Goal: Navigation & Orientation: Find specific page/section

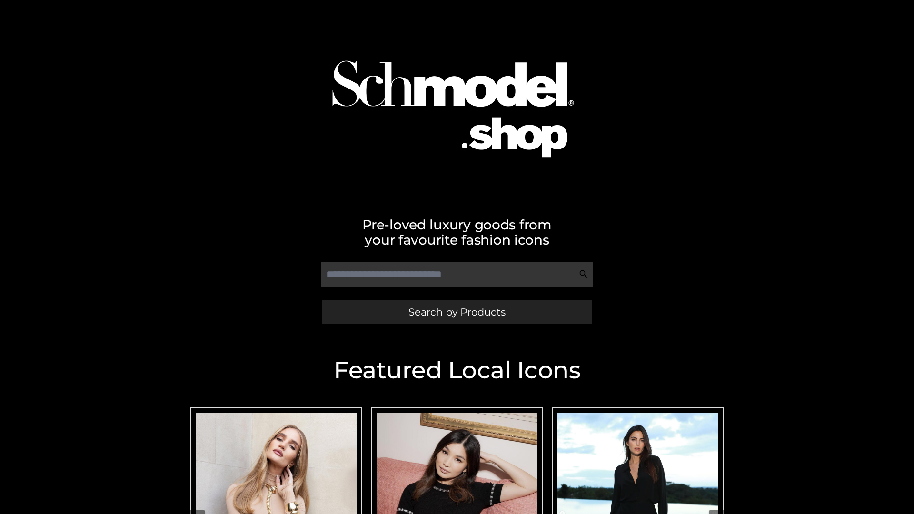
click at [457, 312] on span "Search by Products" at bounding box center [457, 312] width 97 height 10
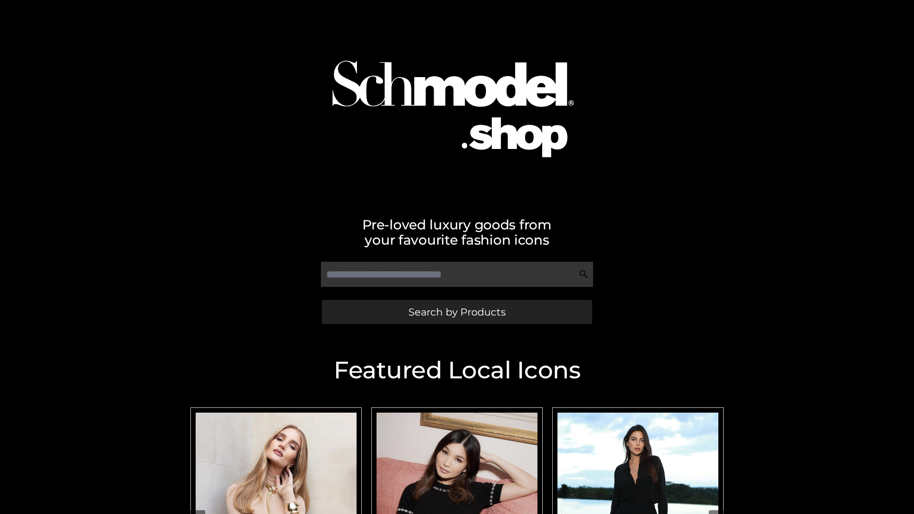
click at [457, 312] on span "Search by Products" at bounding box center [457, 312] width 97 height 10
